Goal: Complete application form: Complete application form

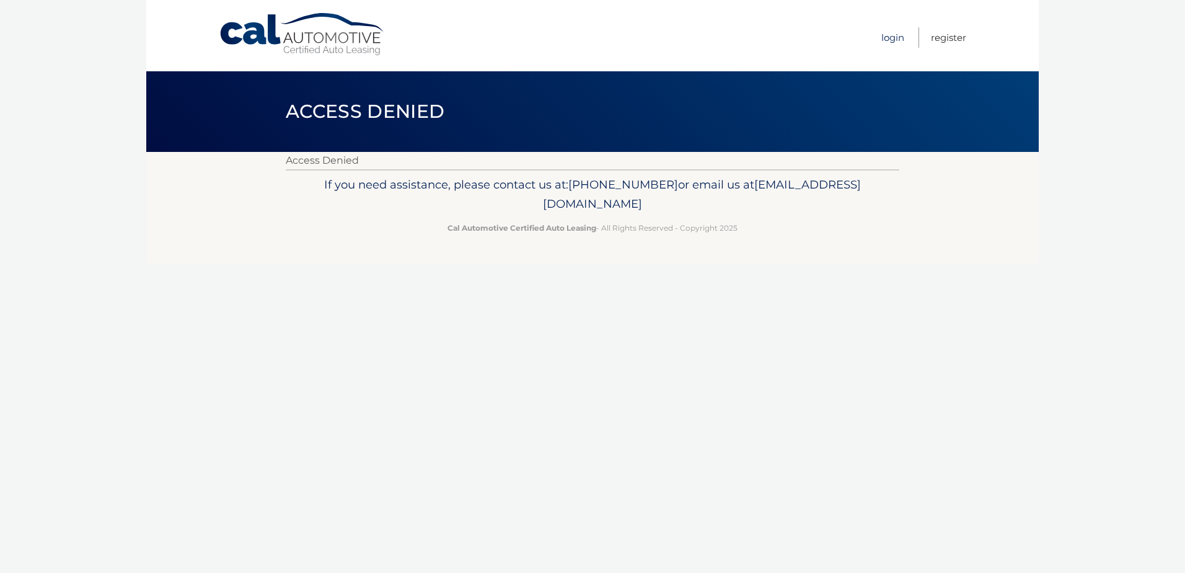
click at [887, 36] on link "Login" at bounding box center [892, 37] width 23 height 20
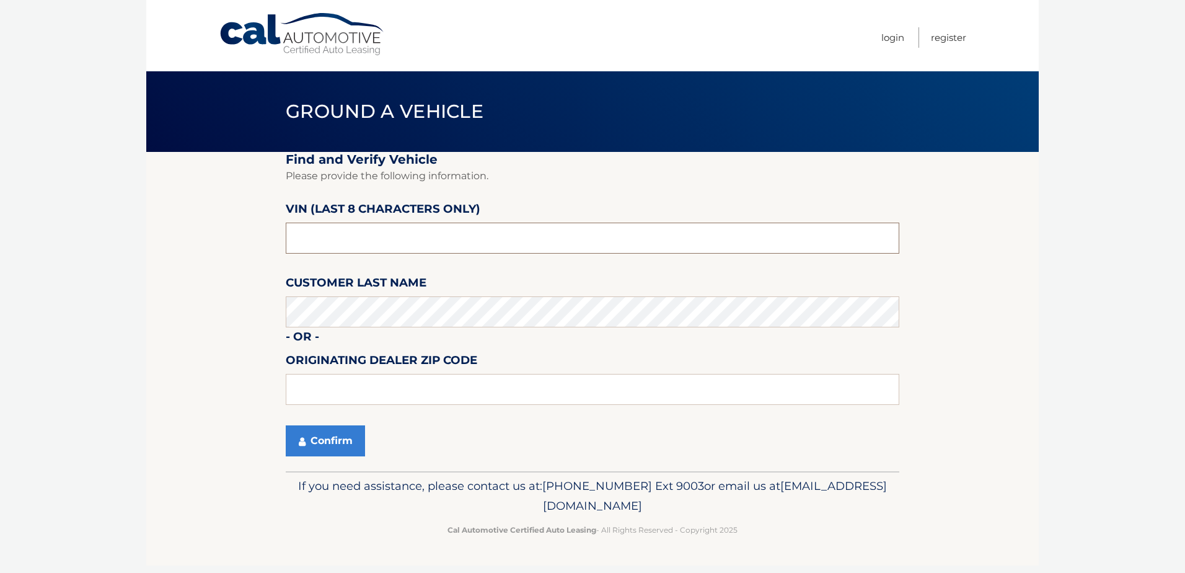
drag, startPoint x: 377, startPoint y: 235, endPoint x: 214, endPoint y: 118, distance: 200.4
click at [244, 178] on section "Find and Verify Vehicle Please provide the following information. VIN (last 8 c…" at bounding box center [592, 311] width 892 height 319
type input "nd512973"
click at [362, 449] on button "Confirm" at bounding box center [325, 440] width 79 height 31
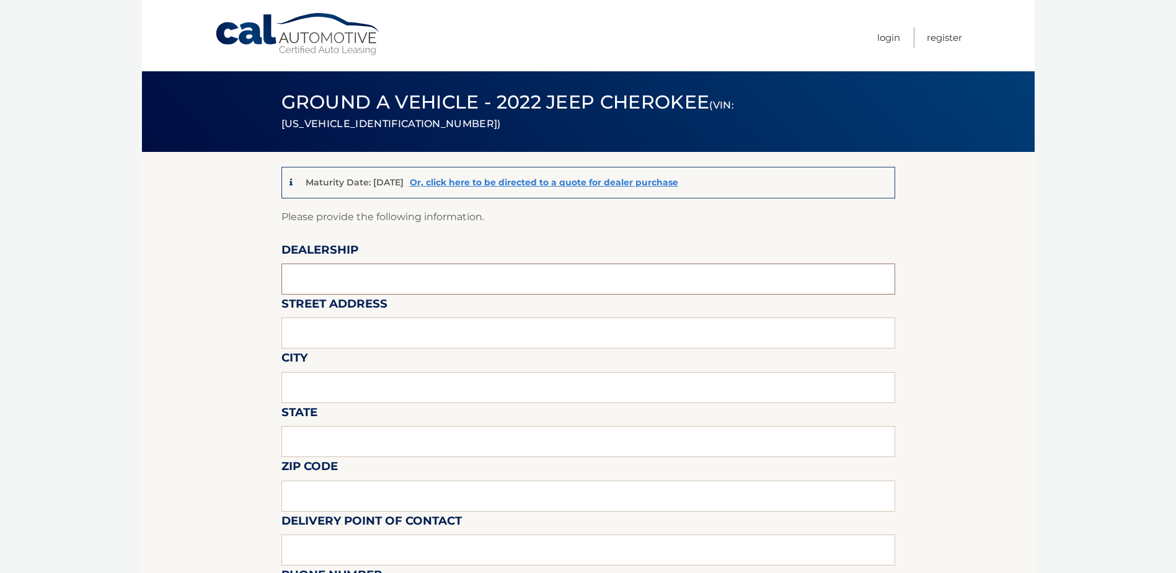
click at [408, 278] on input "text" at bounding box center [588, 278] width 614 height 31
type input "TRANSITOWNE DCJR OF [GEOGRAPHIC_DATA]"
type input "[STREET_ADDRESS]"
type input "[PERSON_NAME]"
type input "NY"
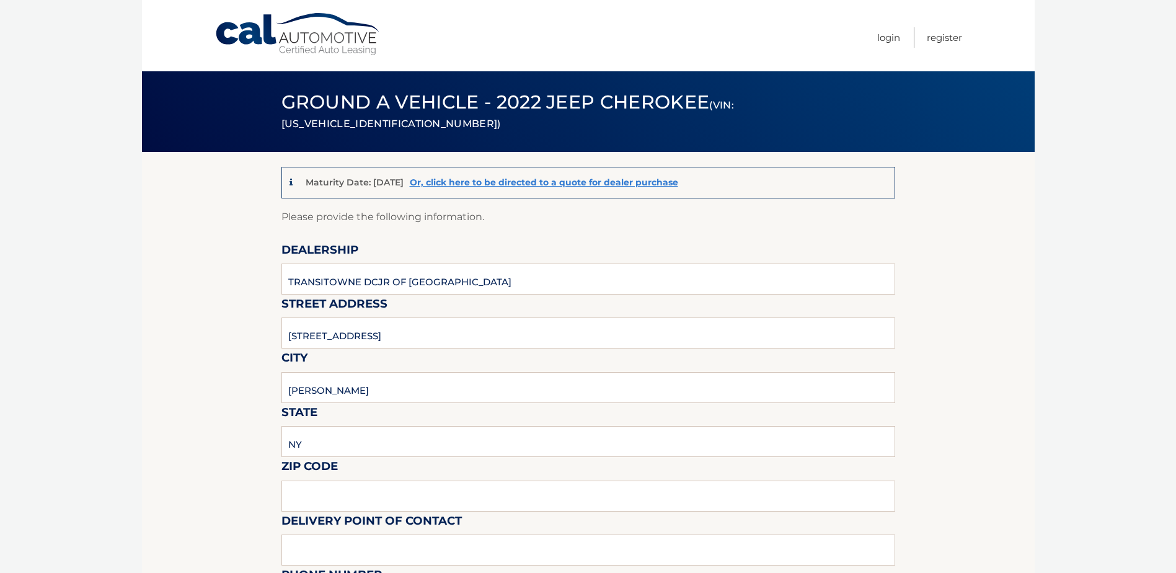
type input "14059"
type input "[PERSON_NAME]"
type input "7166746400"
type input "[EMAIL_ADDRESS][DOMAIN_NAME]"
type input "[PERSON_NAME]"
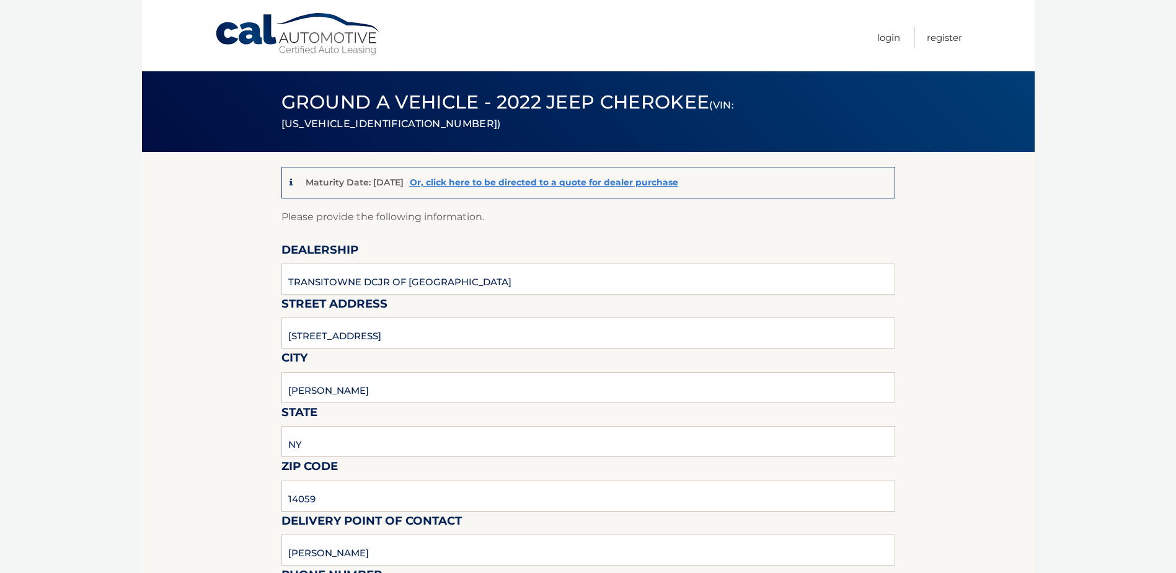
type input "7166746400"
type input "[EMAIL_ADDRESS][DOMAIN_NAME]"
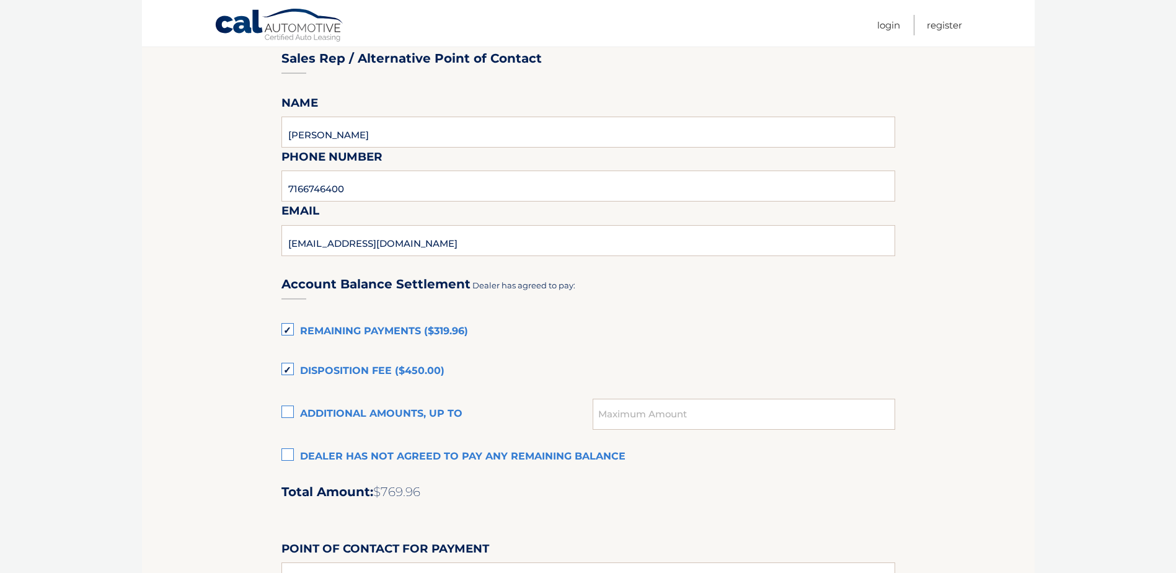
scroll to position [682, 0]
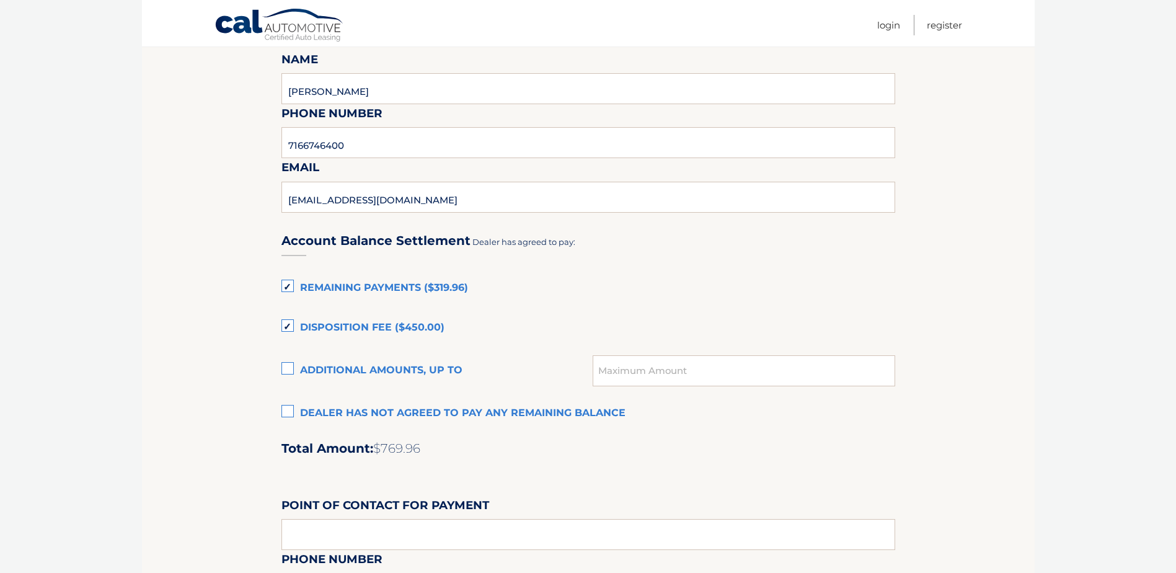
click at [292, 415] on label "Dealer has not agreed to pay any remaining balance" at bounding box center [588, 413] width 614 height 25
click at [0, 0] on input "Dealer has not agreed to pay any remaining balance" at bounding box center [0, 0] width 0 height 0
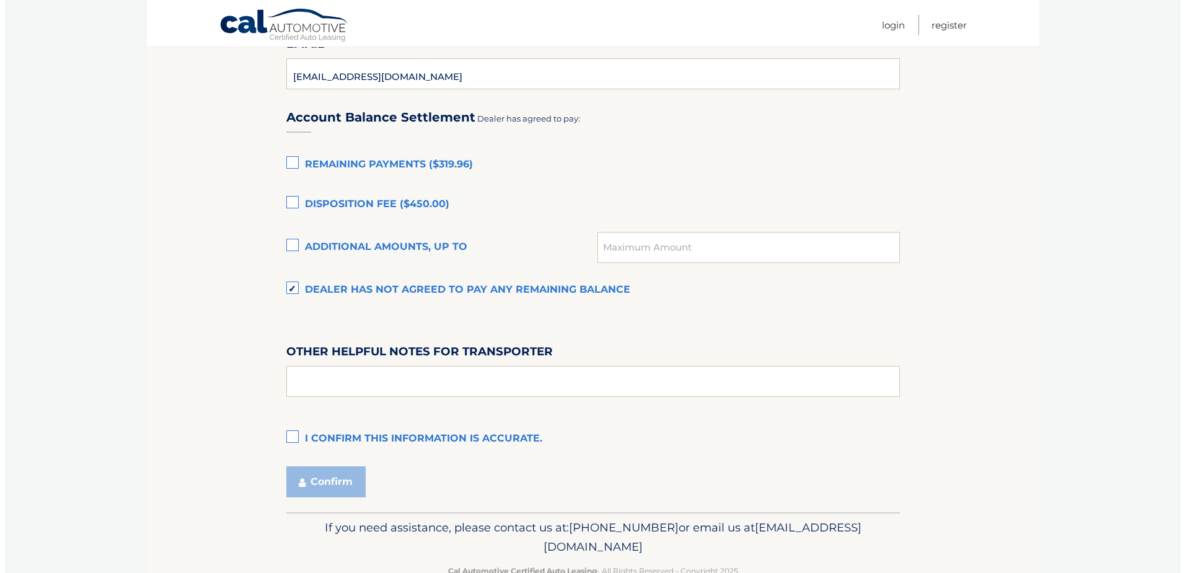
scroll to position [806, 0]
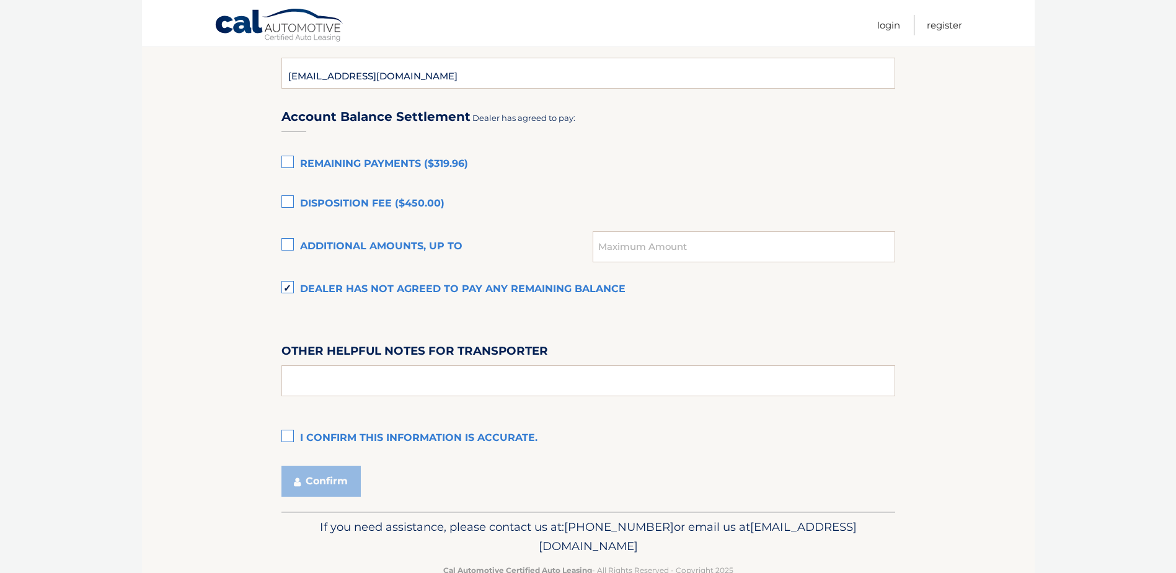
click at [283, 433] on label "I confirm this information is accurate." at bounding box center [588, 438] width 614 height 25
click at [0, 0] on input "I confirm this information is accurate." at bounding box center [0, 0] width 0 height 0
click at [327, 475] on button "Confirm" at bounding box center [320, 480] width 79 height 31
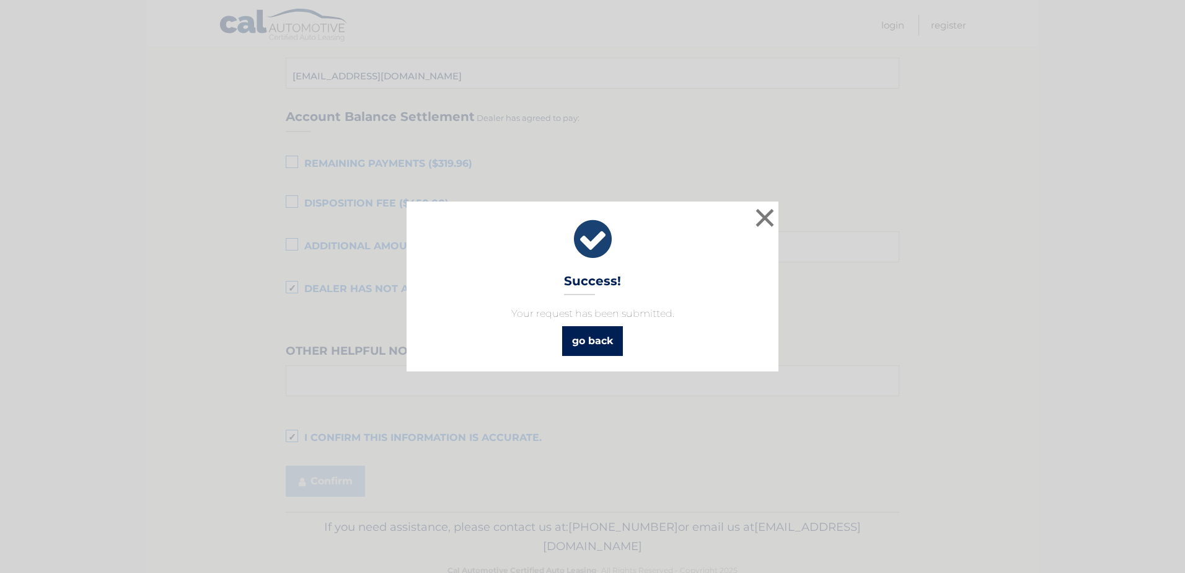
click at [593, 353] on link "go back" at bounding box center [592, 341] width 61 height 30
